Goal: Information Seeking & Learning: Check status

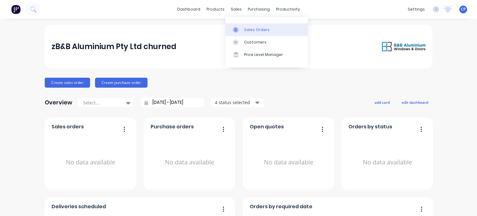
click at [247, 31] on div "Sales Orders" at bounding box center [256, 30] width 25 height 6
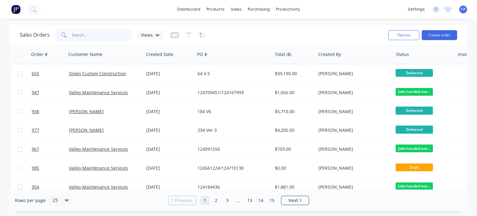
click at [92, 38] on input "text" at bounding box center [102, 35] width 61 height 12
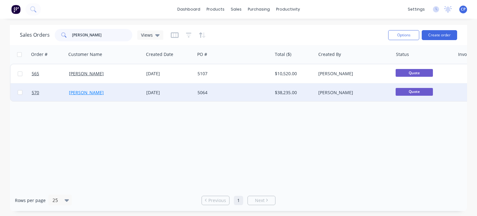
type input "[PERSON_NAME]"
click at [91, 92] on link "[PERSON_NAME]" at bounding box center [86, 92] width 35 height 6
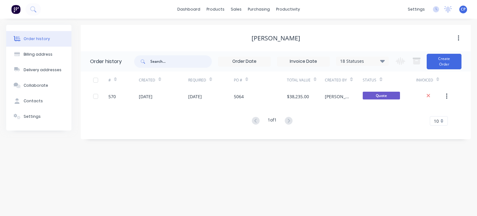
click at [159, 62] on input "text" at bounding box center [180, 61] width 61 height 12
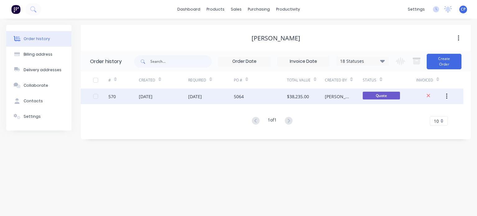
click at [194, 94] on div "[DATE]" at bounding box center [195, 96] width 14 height 7
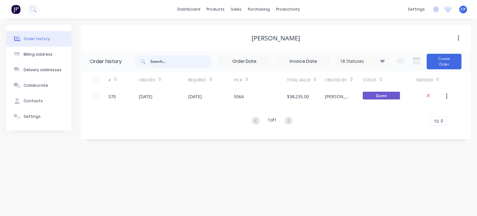
click at [172, 61] on input "text" at bounding box center [180, 61] width 61 height 12
type input "[PERSON_NAME]"
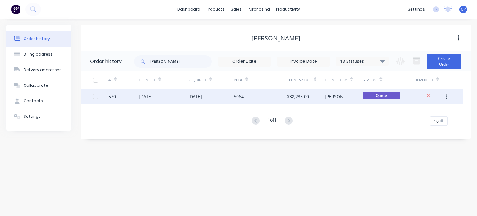
click at [202, 95] on div "[DATE]" at bounding box center [195, 96] width 14 height 7
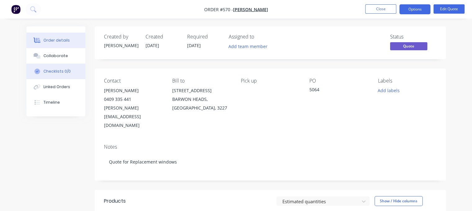
click at [54, 74] on div "Checklists 0/0" at bounding box center [56, 72] width 27 height 6
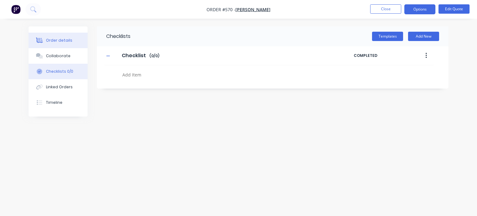
click at [63, 39] on div "Order details" at bounding box center [59, 41] width 26 height 6
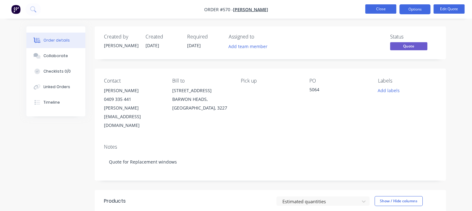
click at [384, 10] on button "Close" at bounding box center [380, 8] width 31 height 9
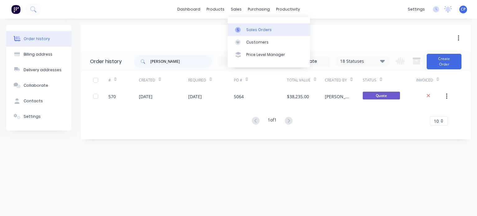
click at [254, 29] on div "Sales Orders" at bounding box center [258, 30] width 25 height 6
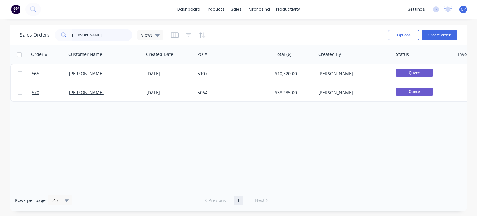
click at [107, 34] on input "[PERSON_NAME]" at bounding box center [102, 35] width 61 height 12
type input "f"
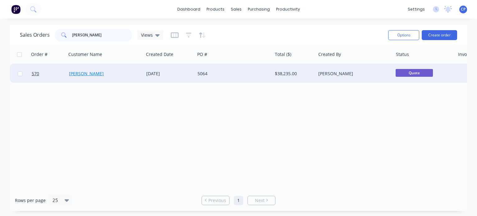
type input "[PERSON_NAME]"
click at [90, 73] on link "[PERSON_NAME]" at bounding box center [86, 73] width 35 height 6
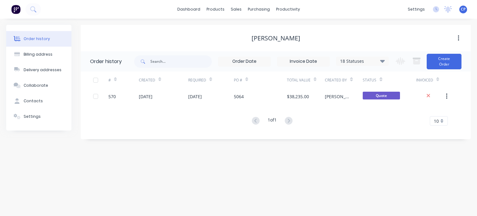
click at [36, 39] on div "Order history" at bounding box center [37, 39] width 26 height 6
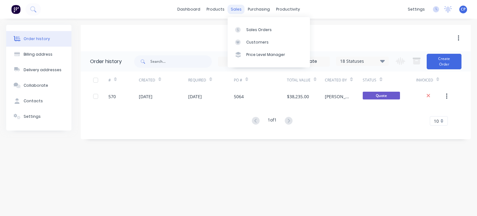
click at [235, 11] on div "sales" at bounding box center [235, 9] width 17 height 9
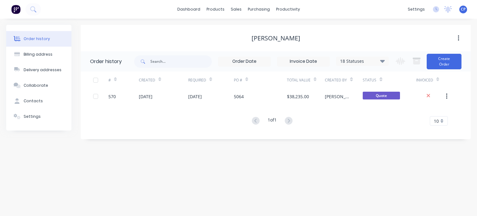
click at [382, 61] on icon at bounding box center [382, 61] width 5 height 3
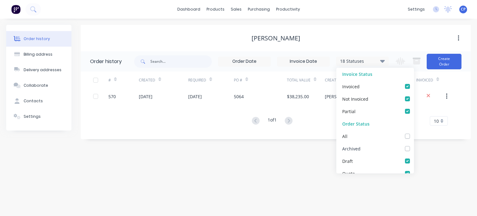
click at [413, 145] on label at bounding box center [413, 145] width 0 height 0
click at [413, 148] on input "checkbox" at bounding box center [415, 148] width 5 height 6
checkbox input "true"
click at [212, 35] on div "[PERSON_NAME]" at bounding box center [276, 37] width 390 height 7
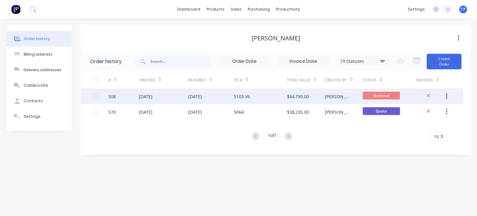
click at [206, 99] on div "[DATE]" at bounding box center [211, 96] width 46 height 16
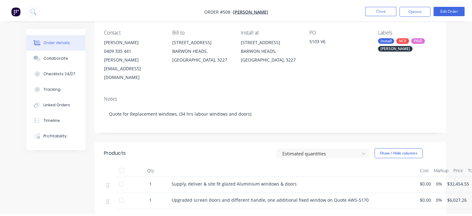
scroll to position [51, 0]
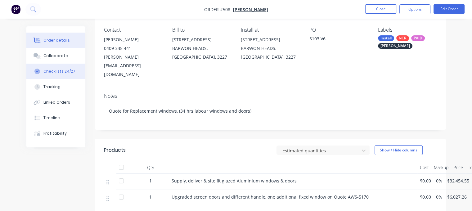
click at [63, 72] on div "Checklists 24/27" at bounding box center [59, 72] width 32 height 6
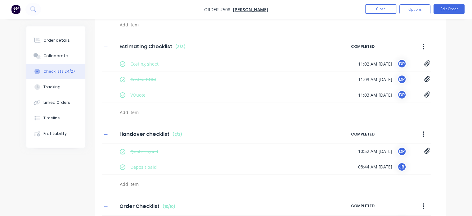
scroll to position [53, 0]
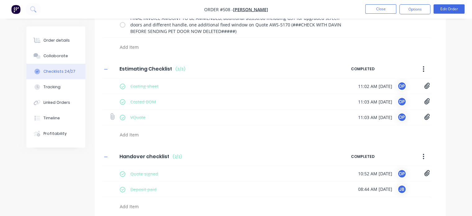
click at [424, 116] on icon at bounding box center [427, 117] width 6 height 6
click at [381, 128] on link "AWS-5103 [PERSON_NAME].pdf" at bounding box center [377, 130] width 72 height 7
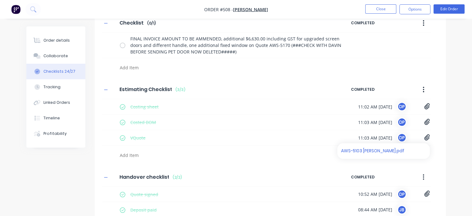
scroll to position [0, 0]
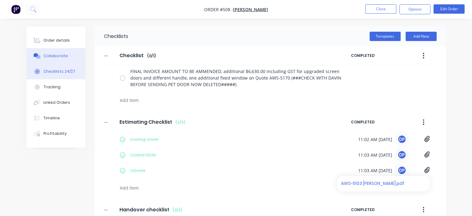
click at [56, 51] on button "Collaborate" at bounding box center [55, 56] width 59 height 16
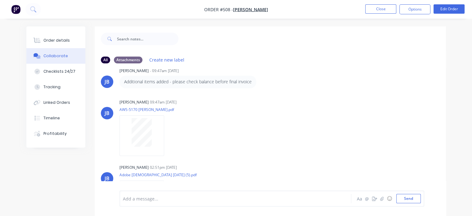
scroll to position [341, 0]
click at [59, 72] on div "Checklists 24/27" at bounding box center [59, 72] width 32 height 6
type textarea "x"
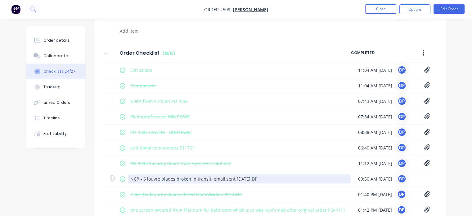
scroll to position [227, 0]
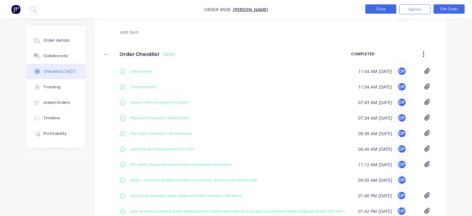
click at [369, 10] on button "Close" at bounding box center [380, 8] width 31 height 9
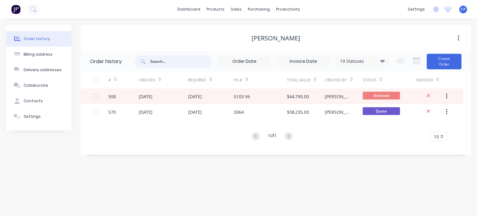
click at [172, 58] on input "text" at bounding box center [180, 61] width 61 height 12
type input "[PERSON_NAME]"
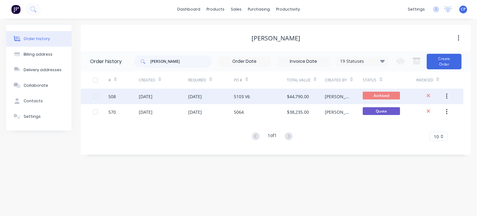
click at [194, 101] on div "[DATE]" at bounding box center [211, 96] width 46 height 16
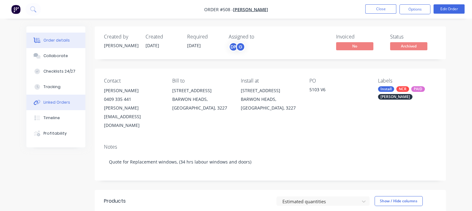
click at [49, 99] on button "Linked Orders" at bounding box center [55, 103] width 59 height 16
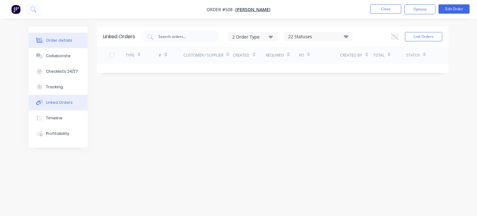
click at [65, 41] on div "Order details" at bounding box center [59, 41] width 26 height 6
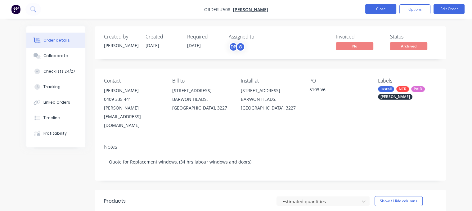
click at [371, 8] on button "Close" at bounding box center [380, 8] width 31 height 9
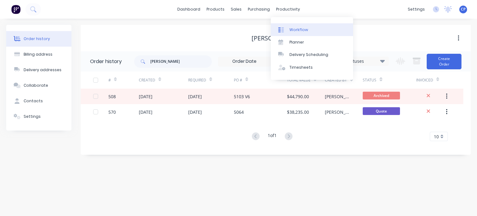
click at [292, 28] on div "Workflow" at bounding box center [298, 30] width 19 height 6
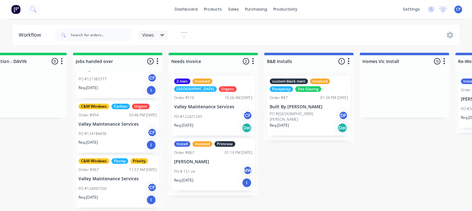
scroll to position [1, 0]
